Goal: Find specific page/section: Find specific page/section

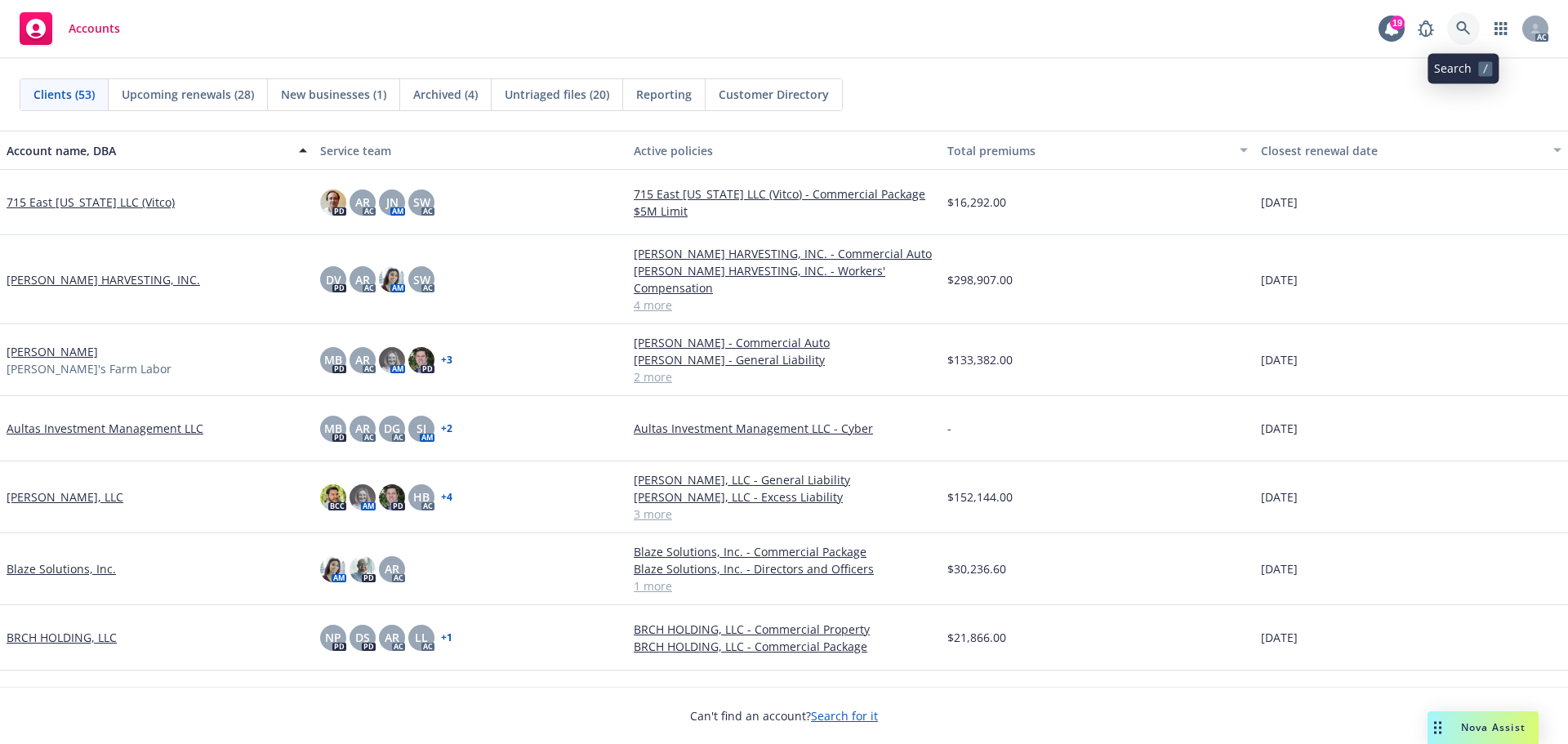
click at [1463, 26] on icon at bounding box center [1463, 28] width 15 height 15
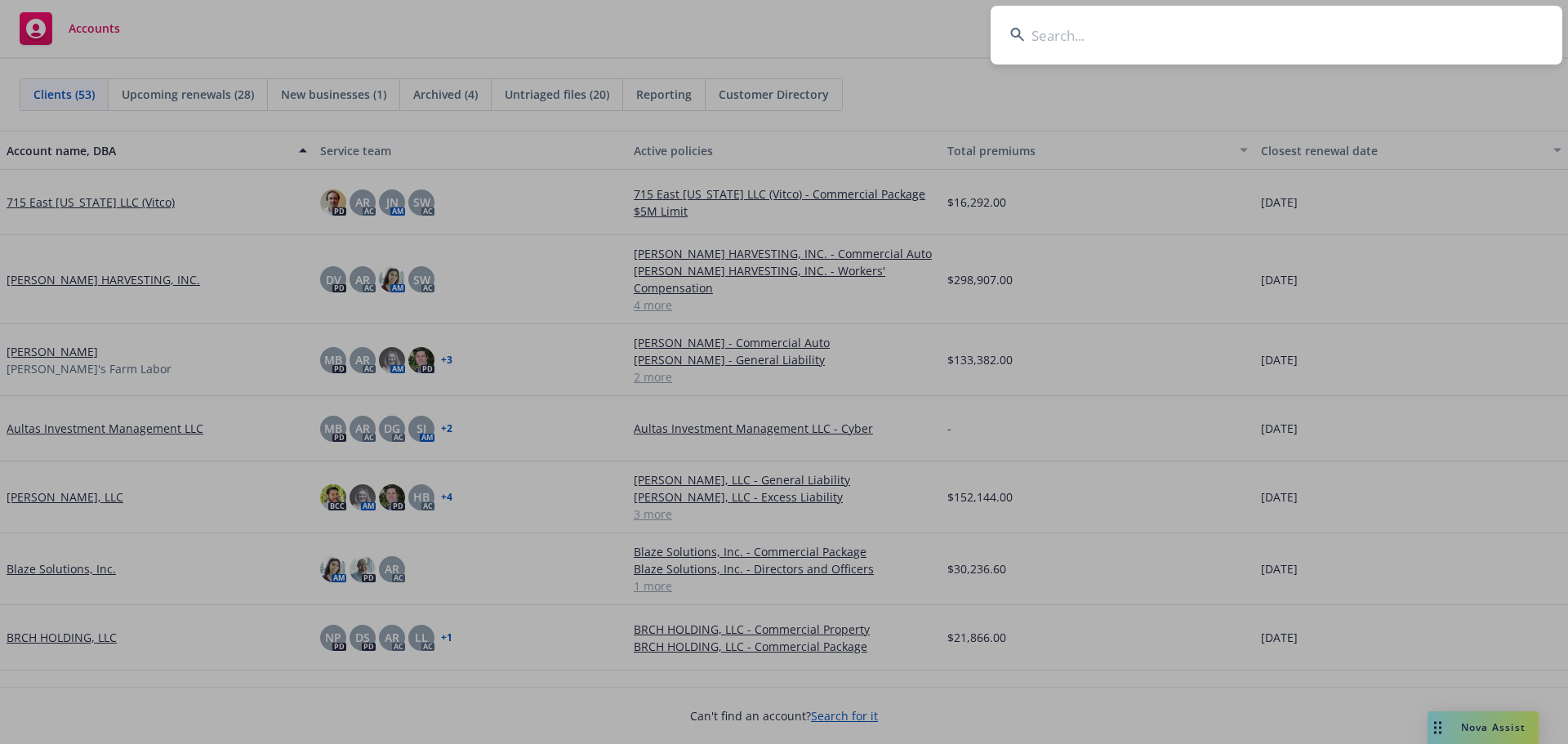
click at [1184, 35] on input at bounding box center [1277, 36] width 572 height 59
